Goal: Task Accomplishment & Management: Use online tool/utility

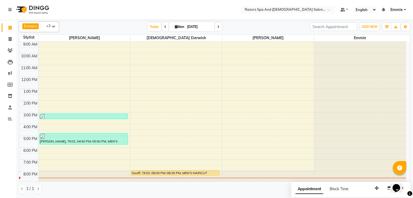
click at [194, 171] on div "Yuseff, TK03, 08:00 PM-08:30 PM, MEN'S HAIRCUT" at bounding box center [175, 173] width 88 height 5
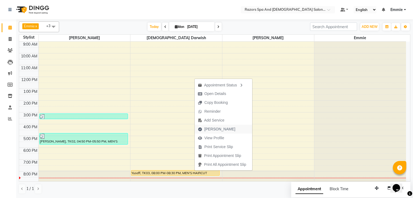
click at [222, 129] on span "[PERSON_NAME]" at bounding box center [219, 130] width 31 height 6
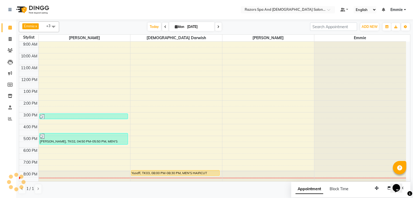
select select "8419"
select select "service"
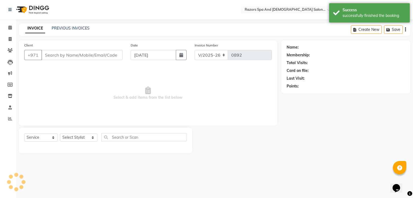
type input "581988085"
select select "81370"
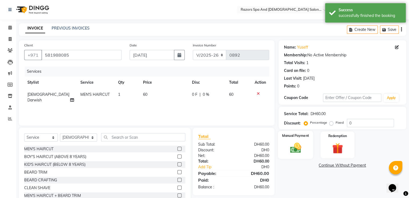
click at [300, 144] on img at bounding box center [295, 148] width 18 height 13
click at [348, 165] on span "CARD" at bounding box center [348, 166] width 12 height 6
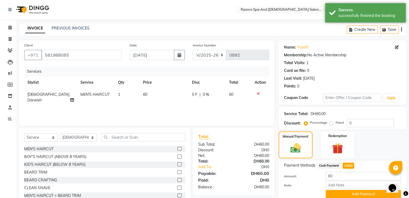
scroll to position [22, 0]
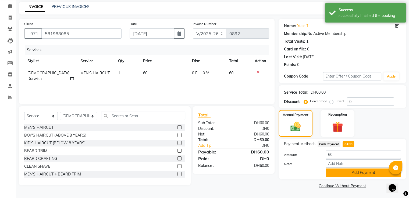
click at [338, 173] on button "Add Payment" at bounding box center [362, 173] width 75 height 8
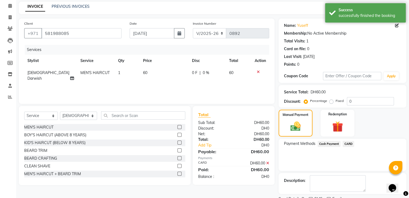
scroll to position [44, 0]
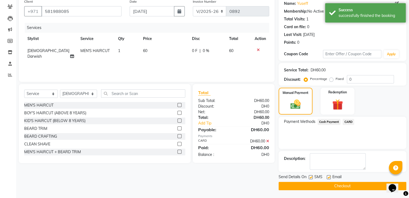
click at [313, 186] on button "Checkout" at bounding box center [342, 186] width 128 height 8
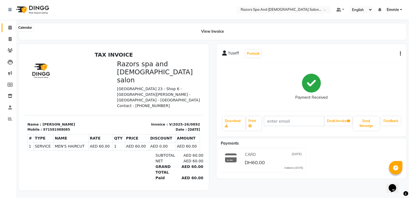
click at [9, 28] on icon at bounding box center [9, 28] width 3 height 4
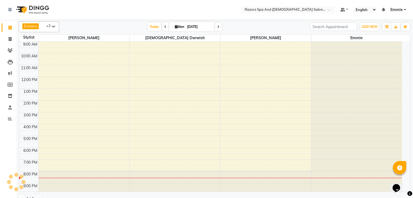
scroll to position [25, 0]
